Goal: Transaction & Acquisition: Obtain resource

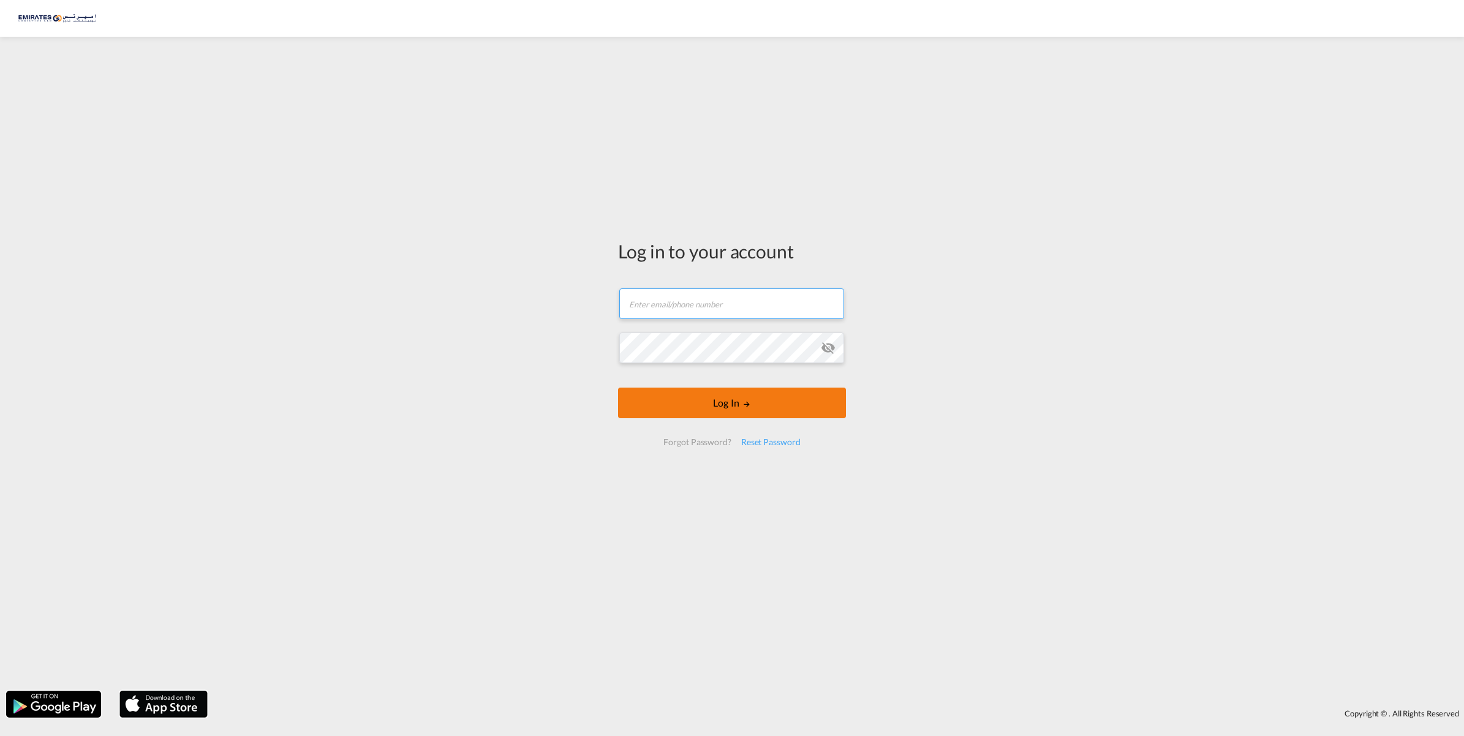
type input "[EMAIL_ADDRESS][DOMAIN_NAME]"
click at [752, 408] on button "Log In" at bounding box center [732, 403] width 228 height 31
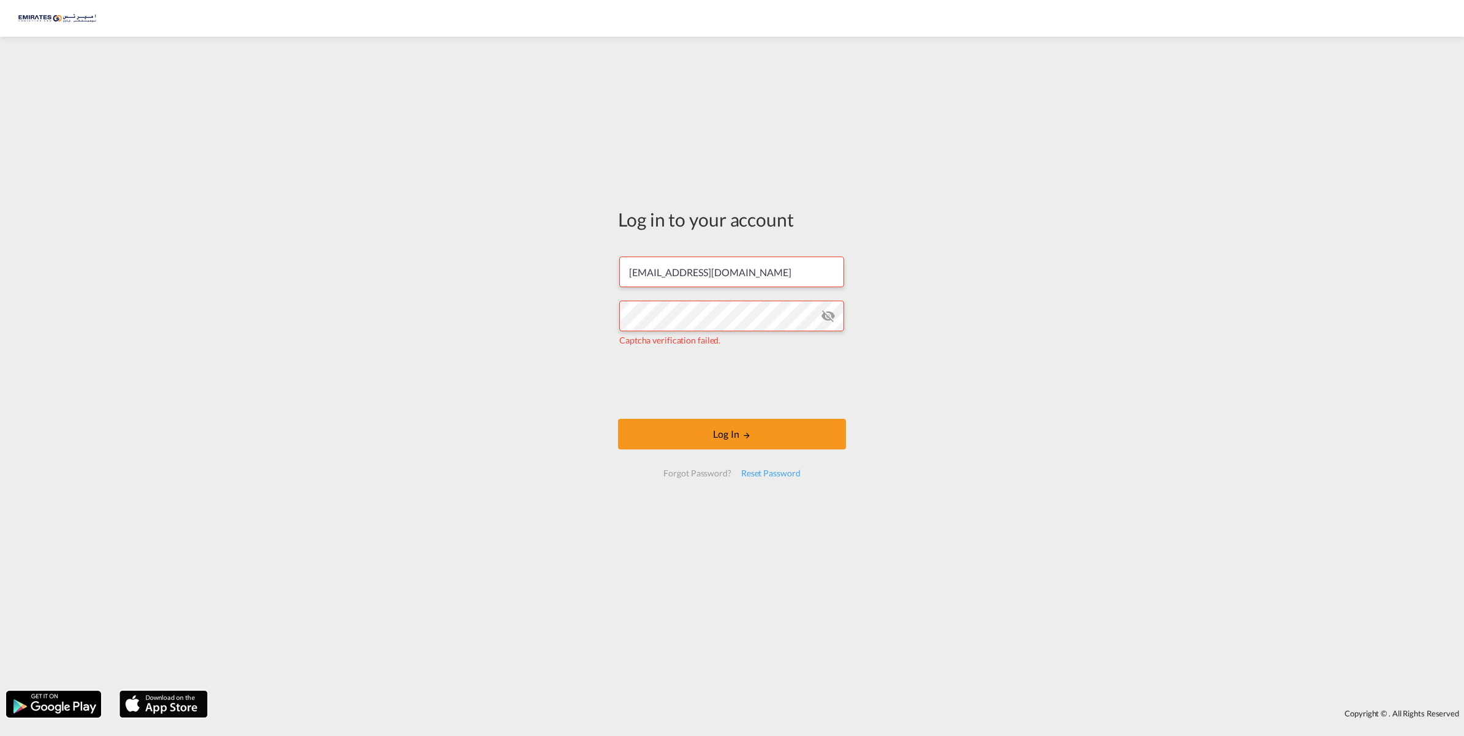
click at [613, 363] on div "Log in to your account [EMAIL_ADDRESS][DOMAIN_NAME] Captcha verification failed…" at bounding box center [732, 348] width 246 height 610
click at [776, 442] on button "Log In" at bounding box center [732, 434] width 228 height 31
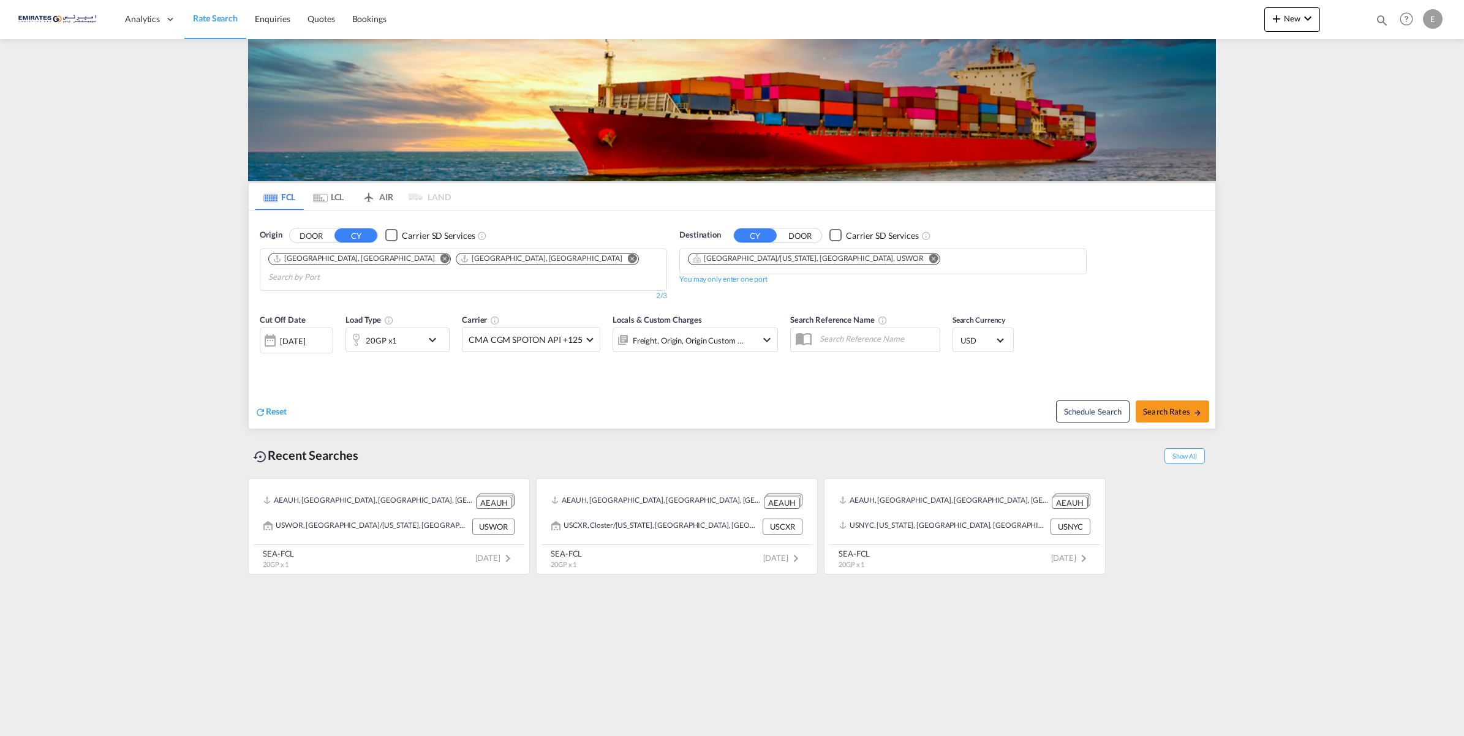
click at [921, 262] on button "Remove" at bounding box center [930, 260] width 18 height 12
click at [867, 261] on md-chips at bounding box center [883, 262] width 406 height 26
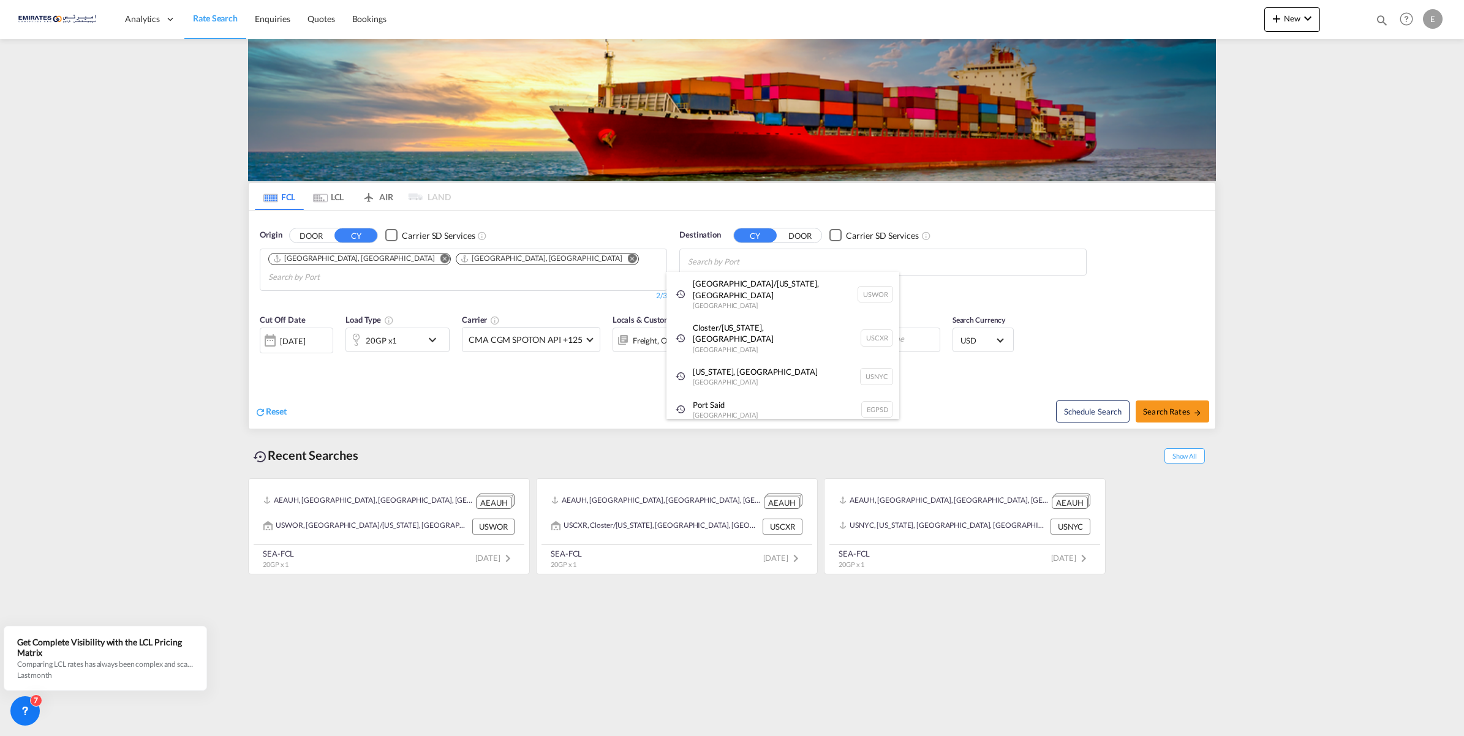
paste input "[GEOGRAPHIC_DATA]"
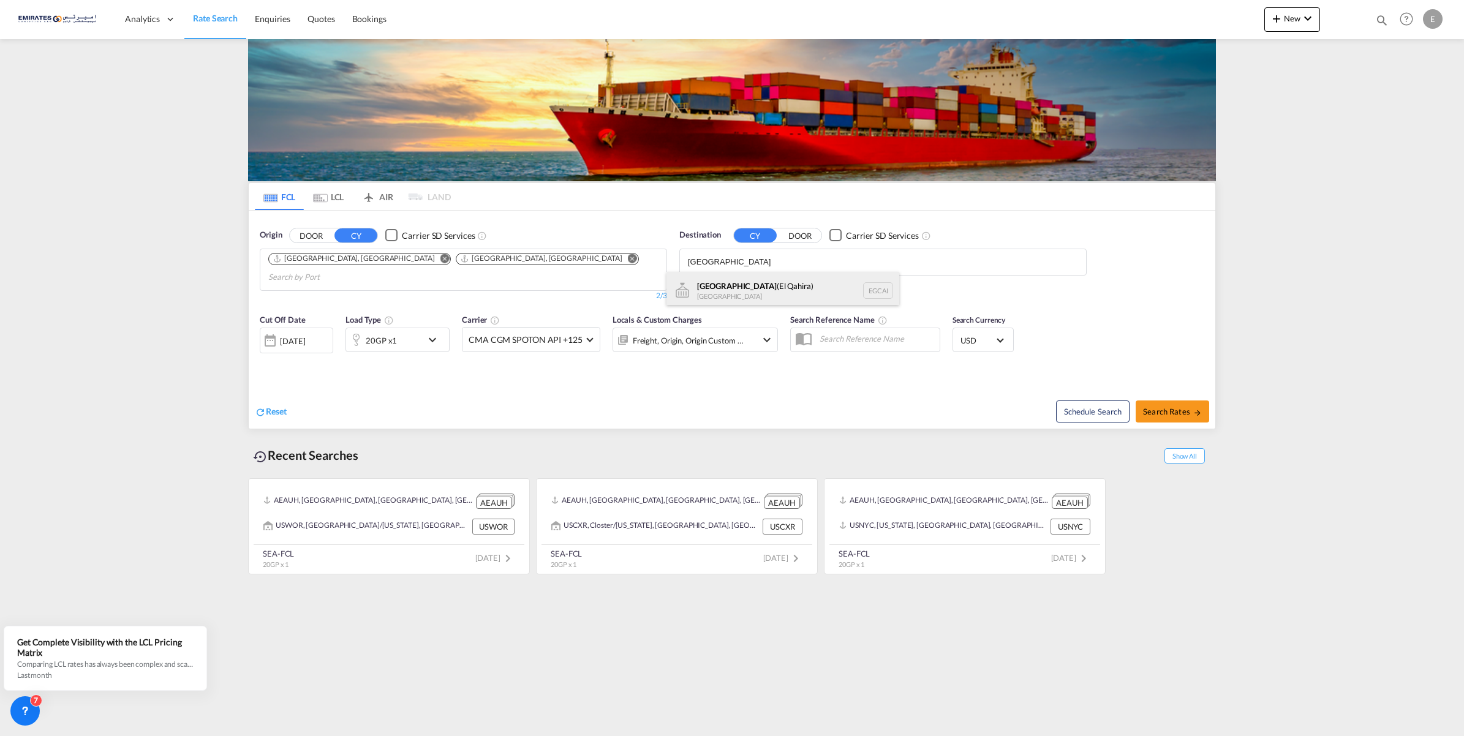
type input "[GEOGRAPHIC_DATA]"
click at [771, 290] on div "[GEOGRAPHIC_DATA] ([GEOGRAPHIC_DATA]) [GEOGRAPHIC_DATA] [GEOGRAPHIC_DATA]" at bounding box center [782, 290] width 233 height 37
click at [1181, 407] on span "Search Rates" at bounding box center [1172, 412] width 59 height 10
type input "AEAUH,AEJEA to EGCAI / [DATE]"
